Goal: Check status

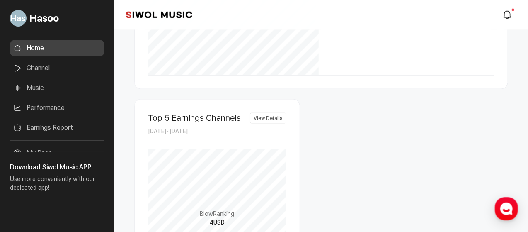
scroll to position [139, 0]
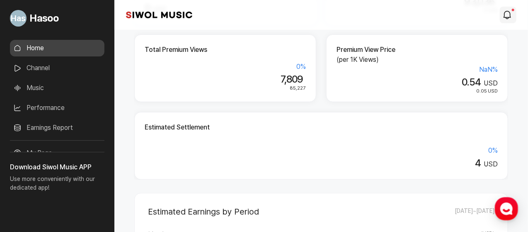
click at [500, 19] on link "modal.notifications" at bounding box center [508, 15] width 17 height 17
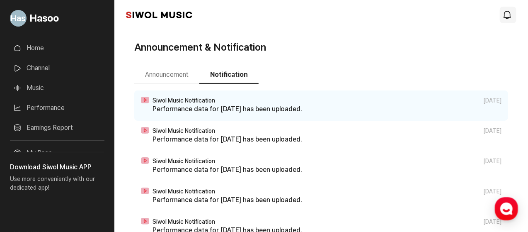
click at [509, 15] on icon "modal.notifications" at bounding box center [507, 15] width 10 height 10
click at [351, 105] on p "Performance data for [DATE] has been uploaded." at bounding box center [326, 109] width 349 height 10
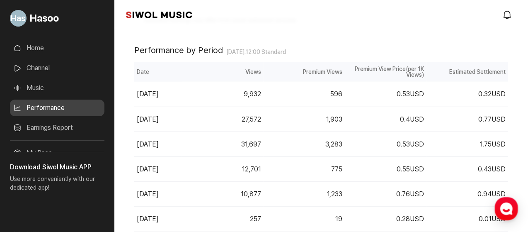
scroll to position [262, 0]
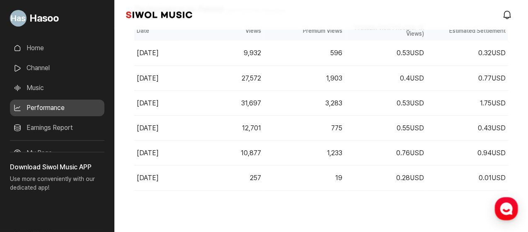
click at [34, 44] on link "Home" at bounding box center [57, 48] width 94 height 17
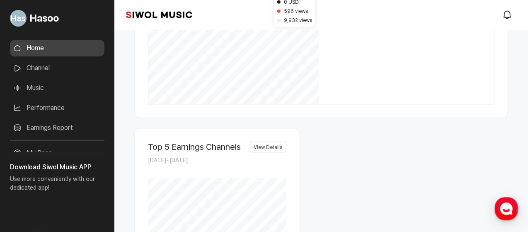
scroll to position [331, 0]
